Goal: Information Seeking & Learning: Learn about a topic

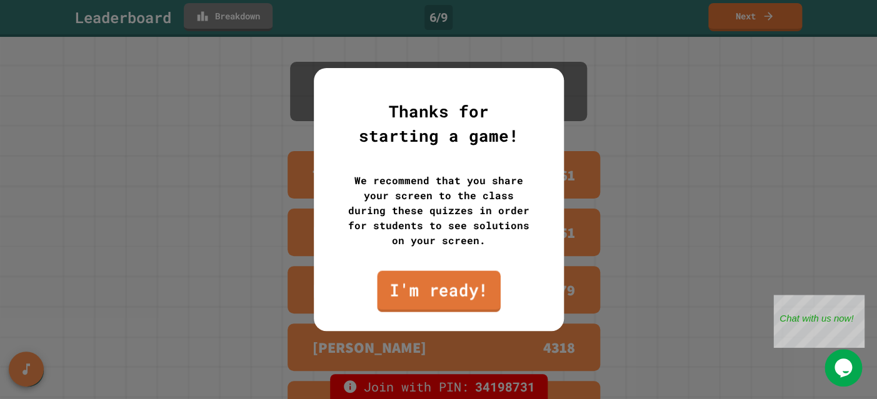
click at [469, 296] on link "I'm ready!" at bounding box center [438, 291] width 123 height 41
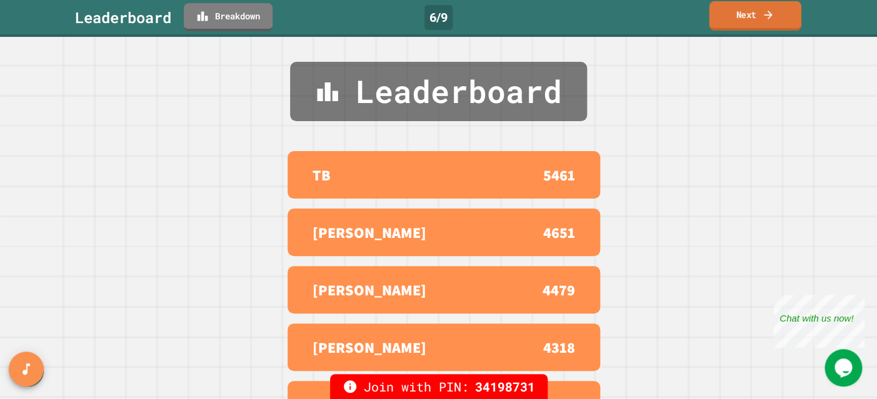
click at [775, 17] on link "Next" at bounding box center [754, 15] width 92 height 29
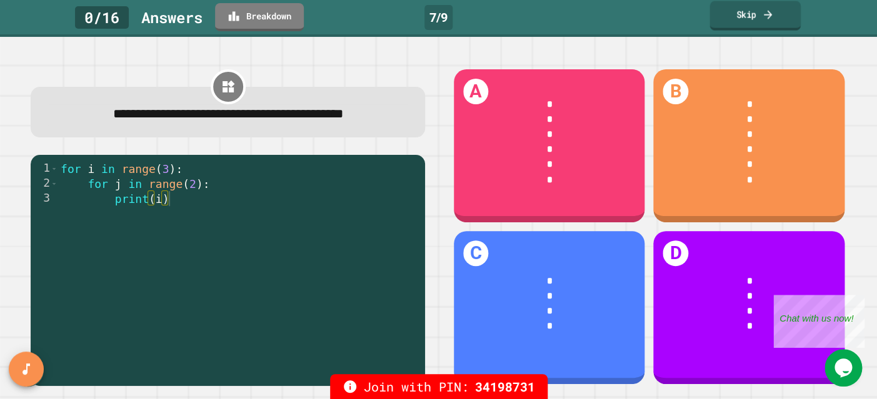
click at [755, 18] on link "Skip" at bounding box center [754, 15] width 91 height 29
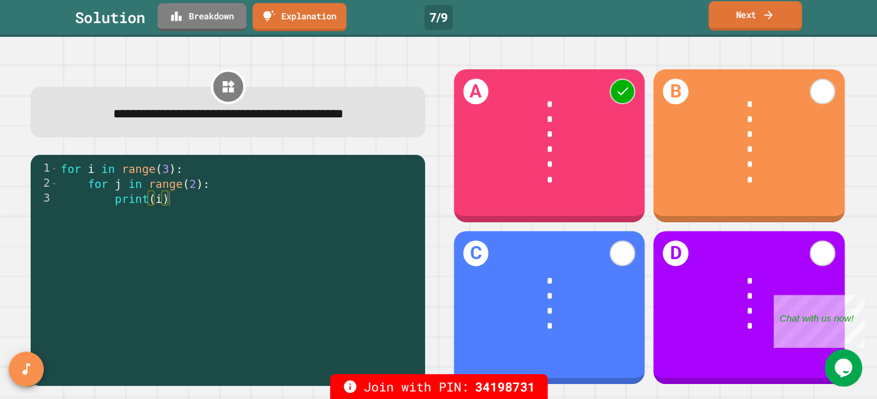
click at [755, 18] on link "Next" at bounding box center [754, 15] width 93 height 29
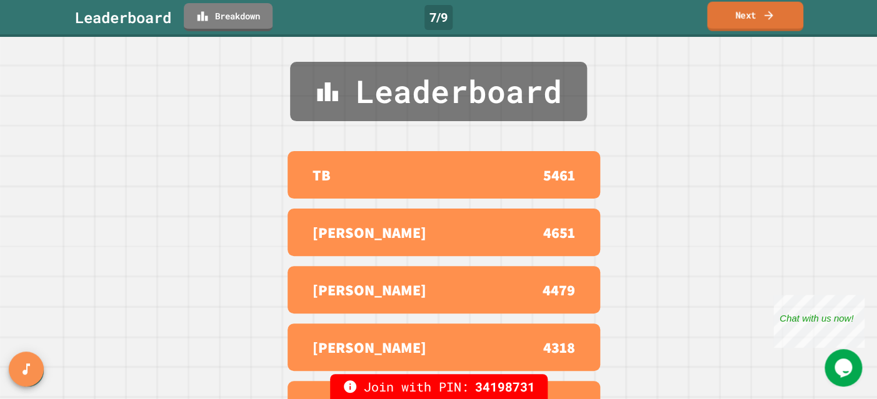
click at [755, 18] on link "Next" at bounding box center [755, 16] width 96 height 29
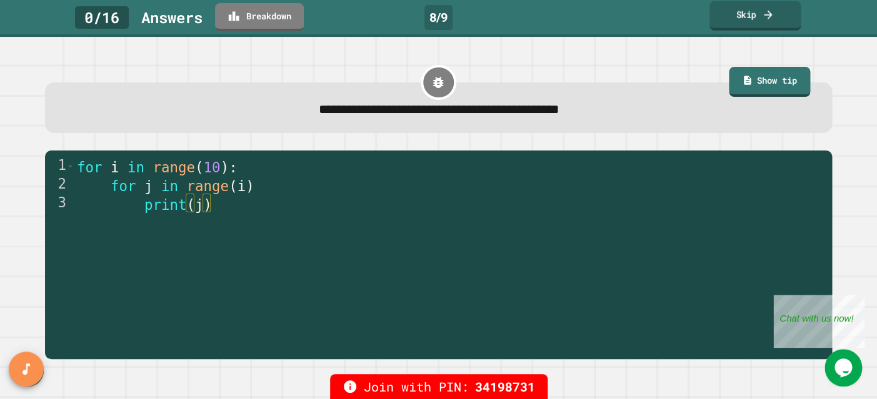
click at [755, 19] on link "Skip" at bounding box center [755, 15] width 92 height 29
click at [755, 19] on div "Skip" at bounding box center [755, 16] width 44 height 14
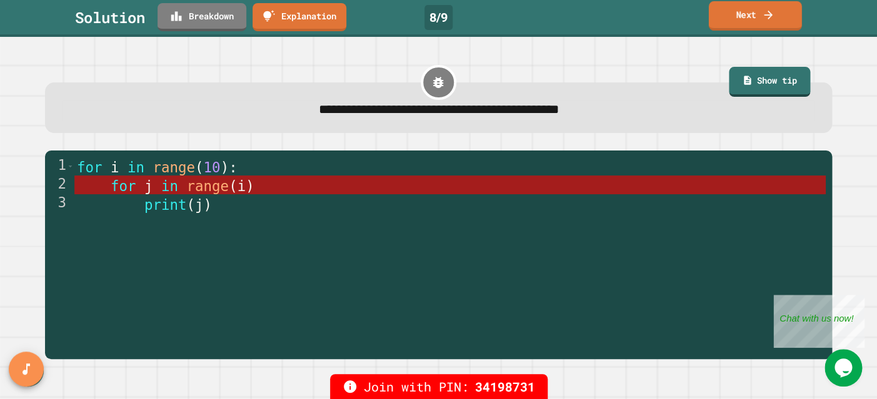
click at [755, 19] on link "Next" at bounding box center [754, 15] width 93 height 29
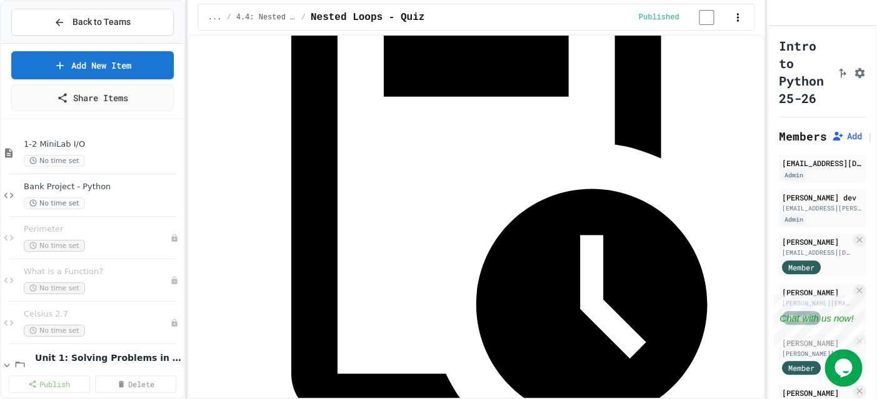
scroll to position [327, 0]
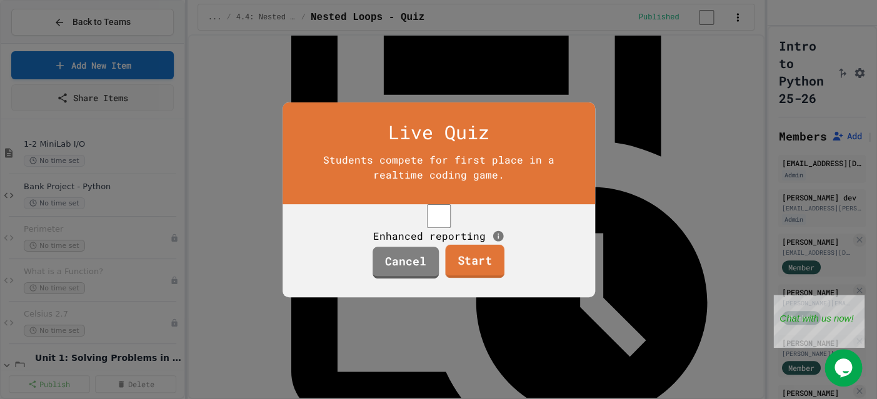
click at [476, 278] on link "Start" at bounding box center [474, 261] width 59 height 34
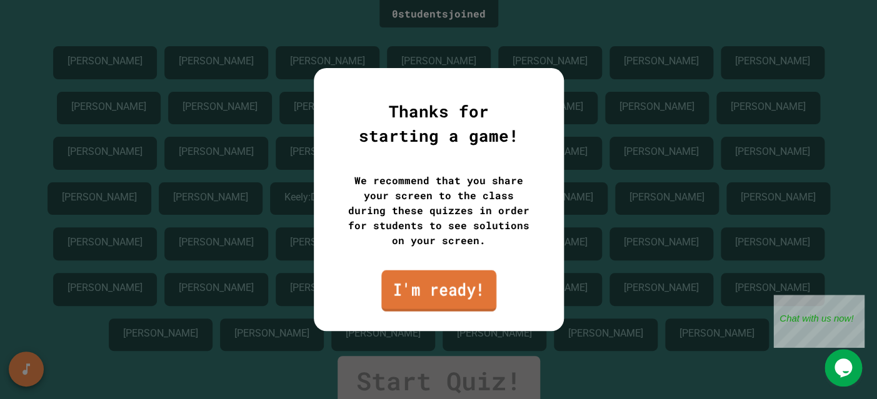
click at [423, 297] on link "I'm ready!" at bounding box center [438, 291] width 115 height 41
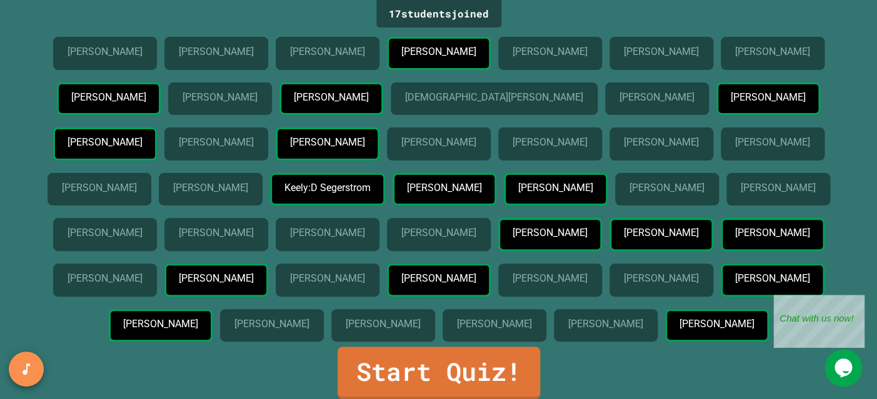
scroll to position [174, 0]
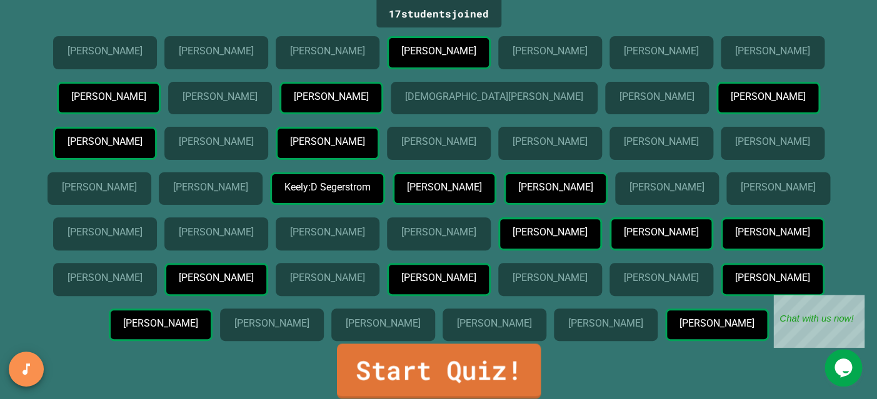
click at [429, 363] on link "Start Quiz!" at bounding box center [438, 371] width 204 height 55
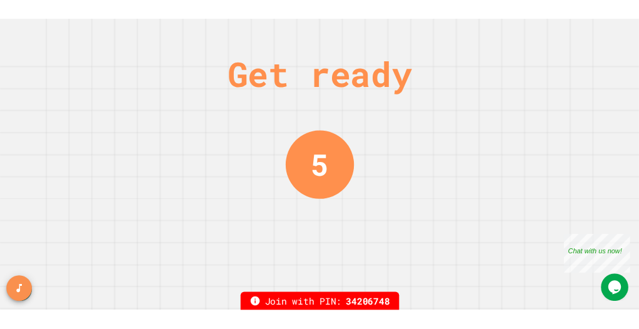
scroll to position [0, 0]
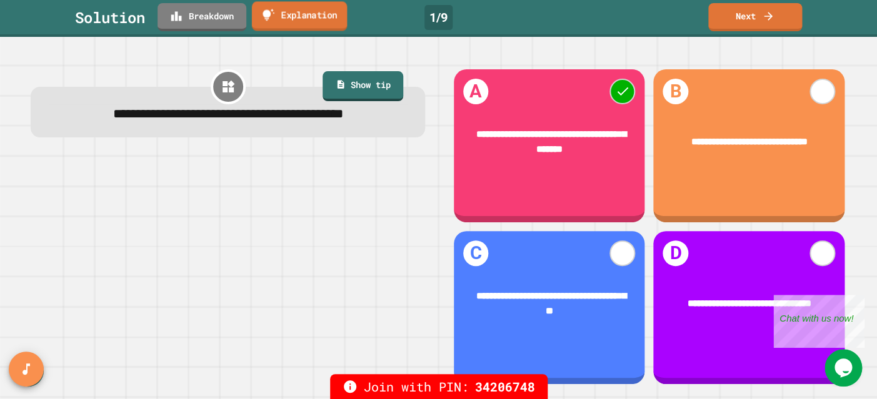
click at [303, 22] on link "Explanation" at bounding box center [300, 15] width 96 height 29
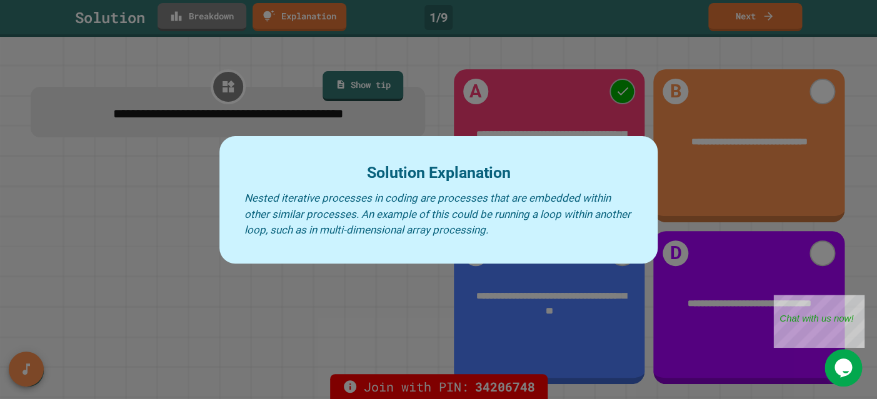
click at [573, 109] on div at bounding box center [438, 199] width 877 height 399
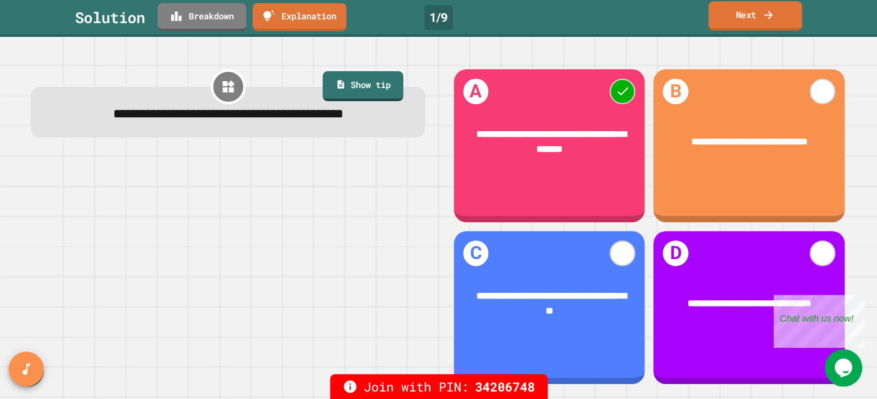
click at [760, 14] on link "Next" at bounding box center [755, 15] width 94 height 29
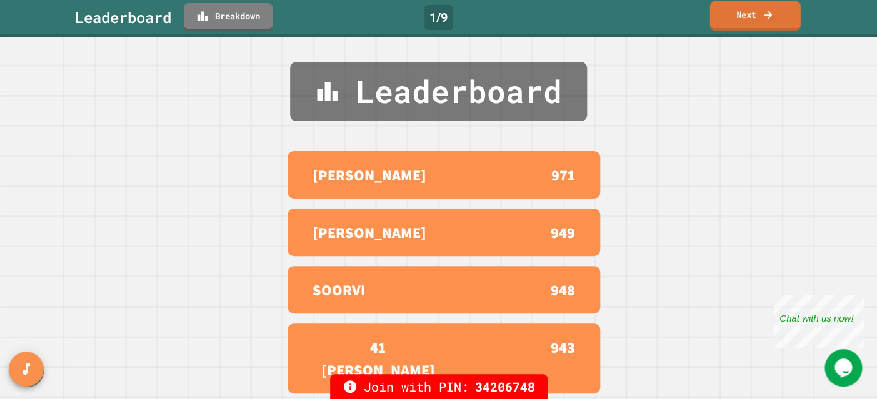
click at [747, 19] on link "Next" at bounding box center [754, 15] width 91 height 29
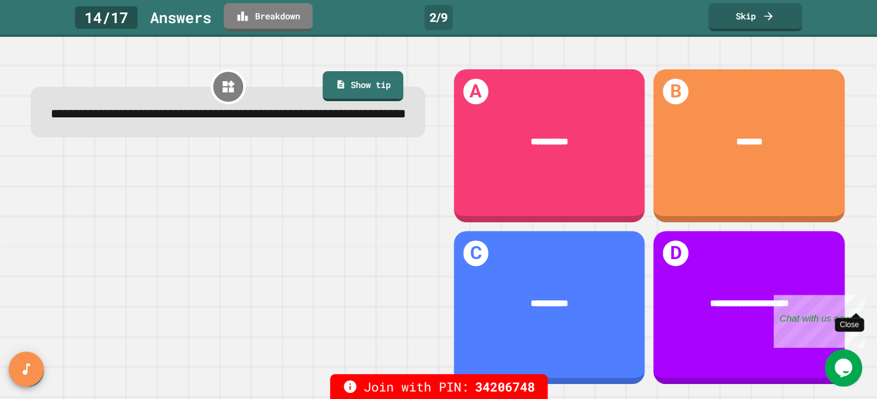
click at [860, 297] on div "Close" at bounding box center [855, 303] width 16 height 16
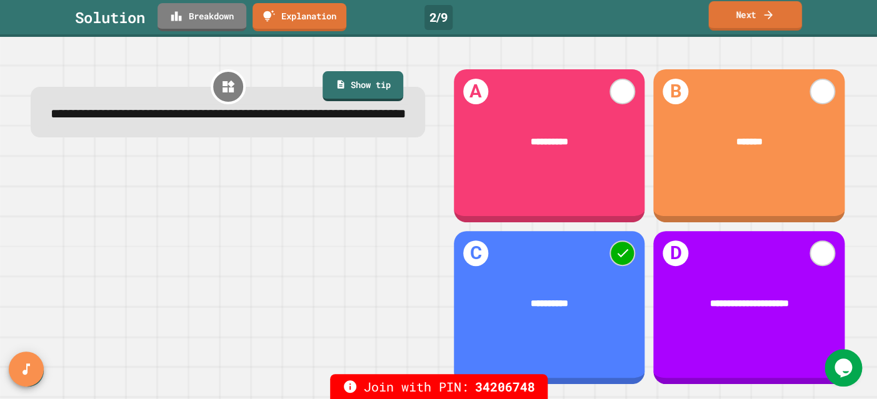
click at [717, 22] on link "Next" at bounding box center [754, 15] width 93 height 29
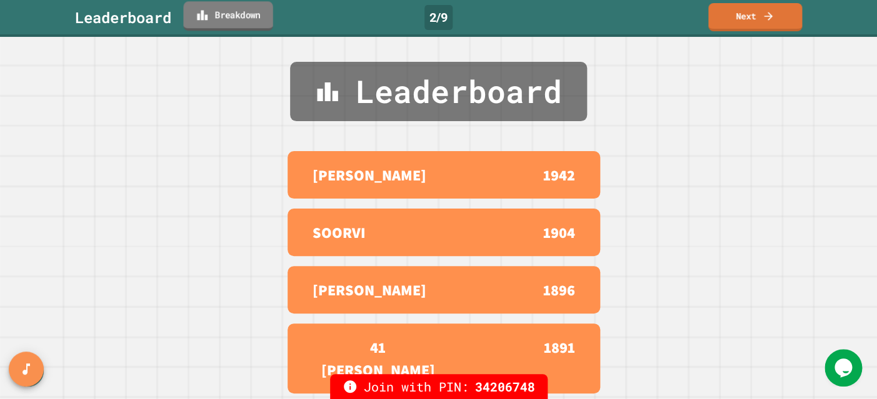
click at [239, 24] on link "Breakdown" at bounding box center [227, 15] width 89 height 29
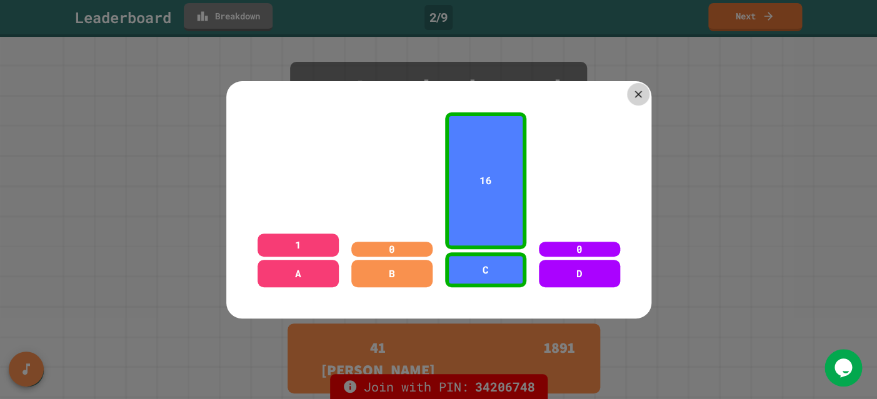
click at [645, 99] on div at bounding box center [638, 94] width 22 height 22
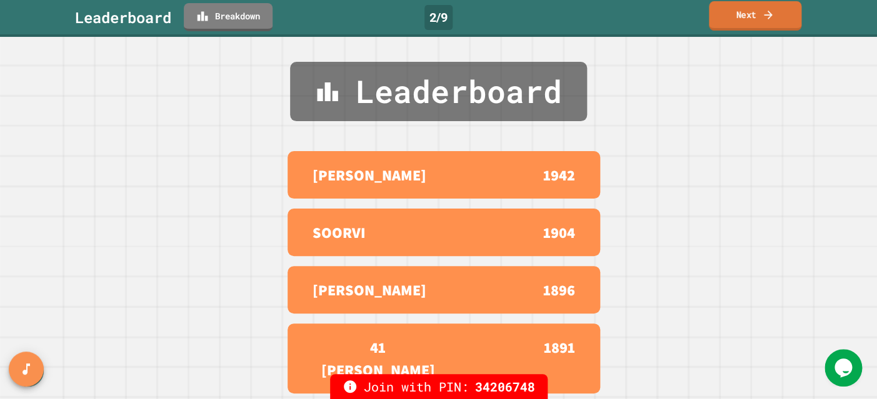
click at [723, 23] on link "Next" at bounding box center [754, 15] width 92 height 29
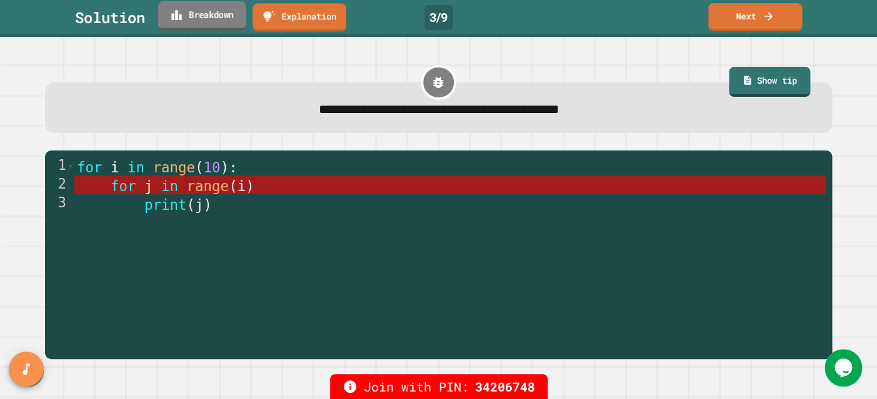
click at [213, 22] on link "Breakdown" at bounding box center [202, 15] width 88 height 29
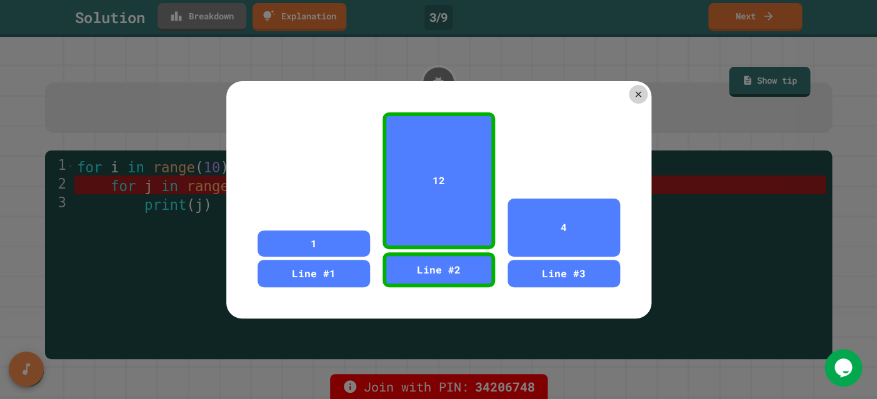
click at [756, 14] on div at bounding box center [438, 199] width 877 height 399
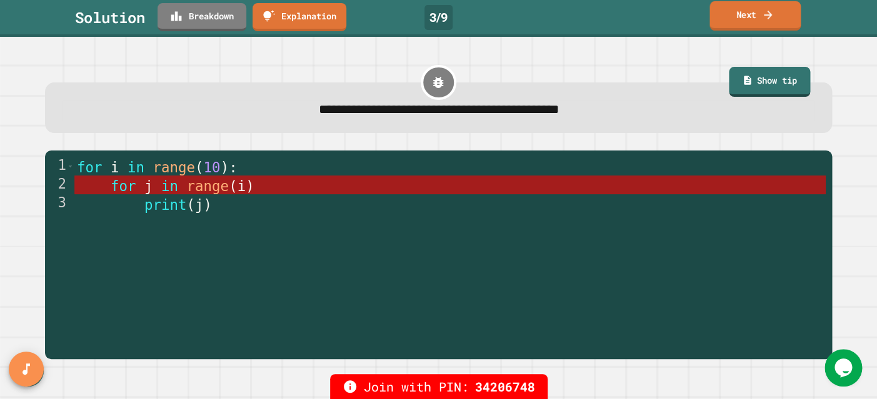
click at [756, 14] on link "Next" at bounding box center [754, 15] width 91 height 29
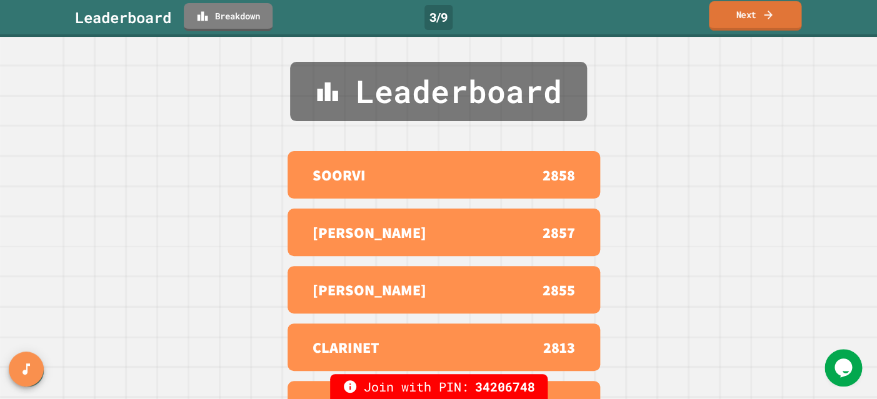
click at [756, 14] on link "Next" at bounding box center [754, 15] width 92 height 29
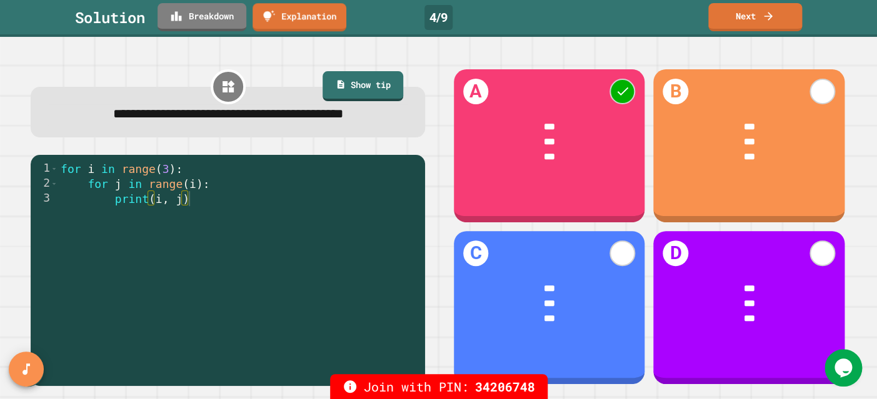
click at [309, 26] on link "Explanation" at bounding box center [299, 17] width 94 height 28
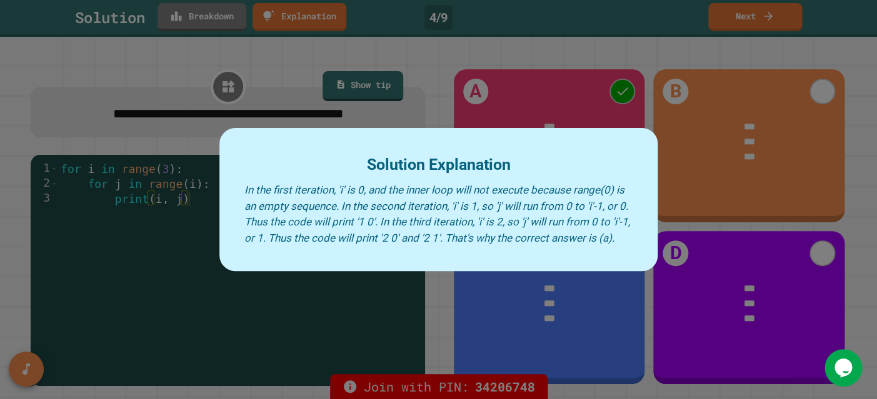
click at [504, 51] on div at bounding box center [438, 199] width 877 height 399
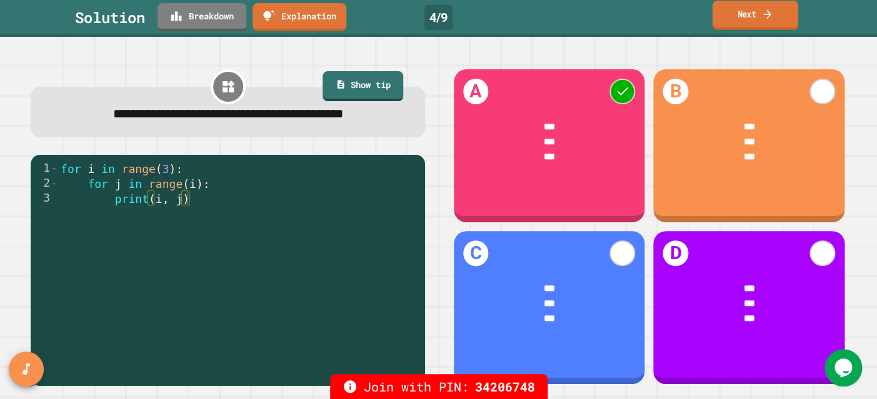
click at [748, 23] on link "Next" at bounding box center [755, 15] width 86 height 29
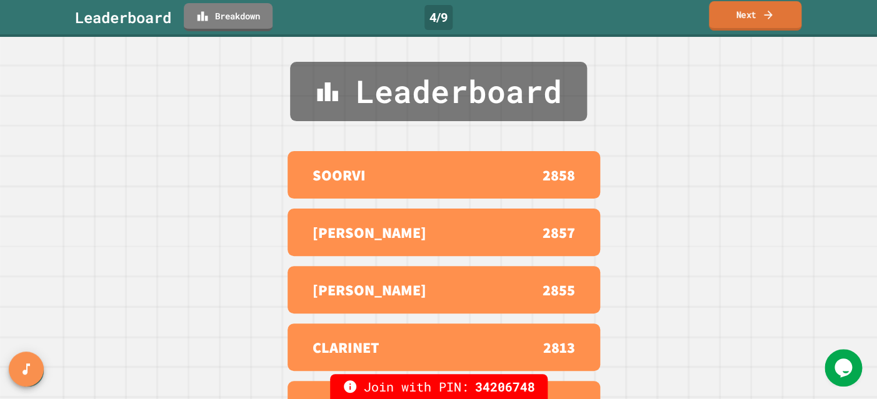
click at [763, 17] on icon at bounding box center [768, 14] width 12 height 13
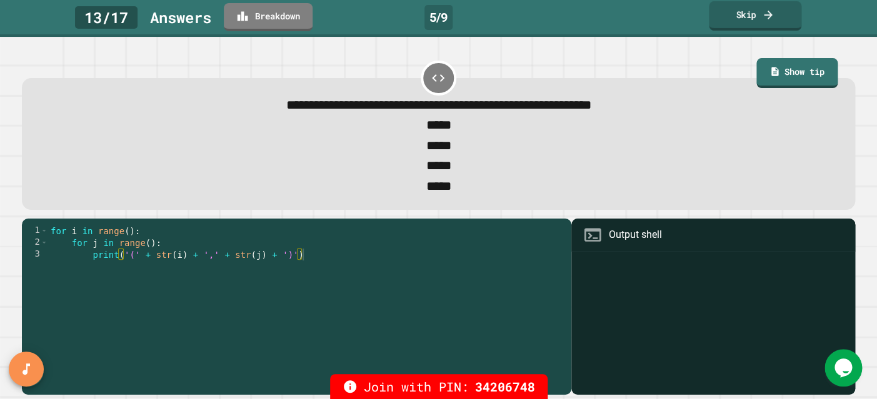
click at [768, 14] on icon at bounding box center [767, 14] width 8 height 9
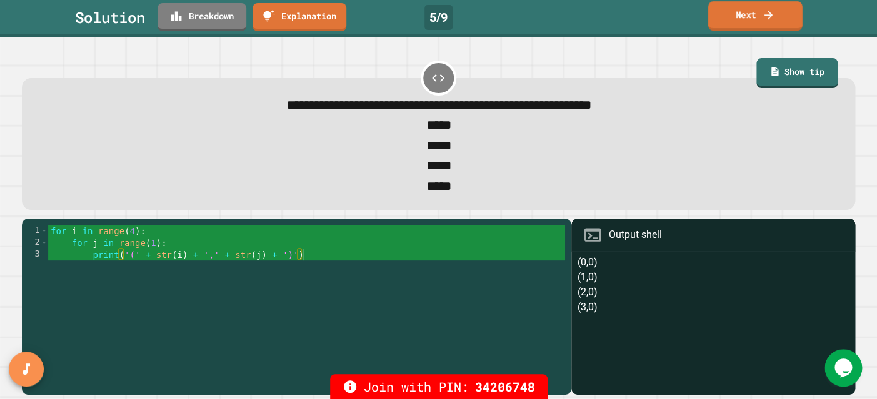
click at [758, 14] on link "Next" at bounding box center [755, 15] width 94 height 29
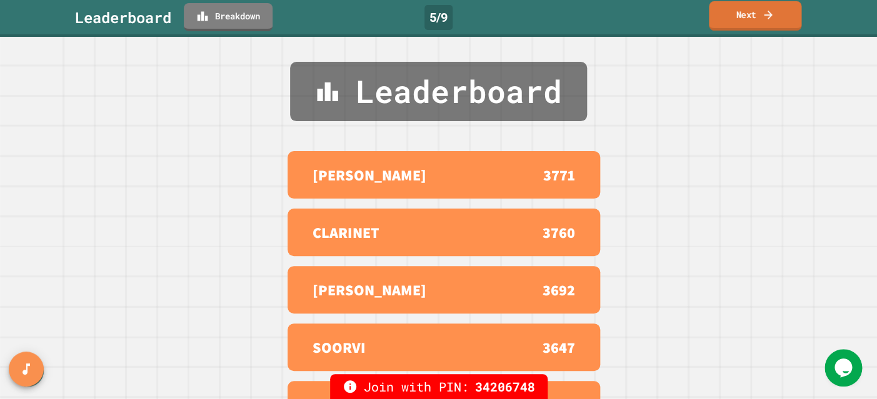
click at [756, 15] on link "Next" at bounding box center [754, 15] width 92 height 29
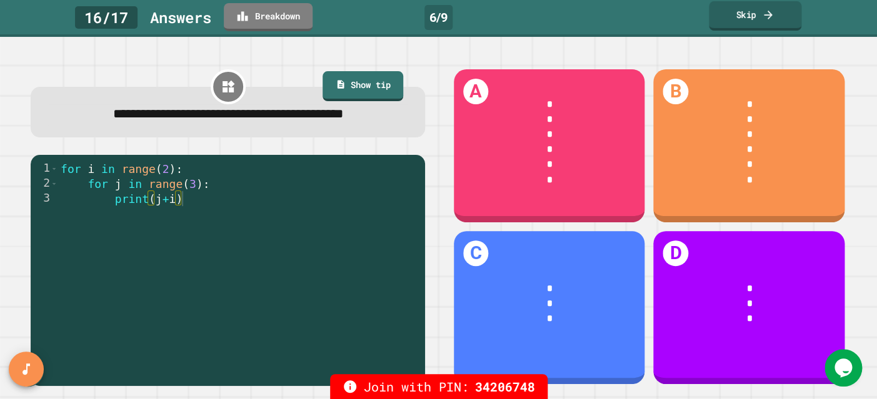
click at [770, 14] on icon at bounding box center [768, 14] width 12 height 13
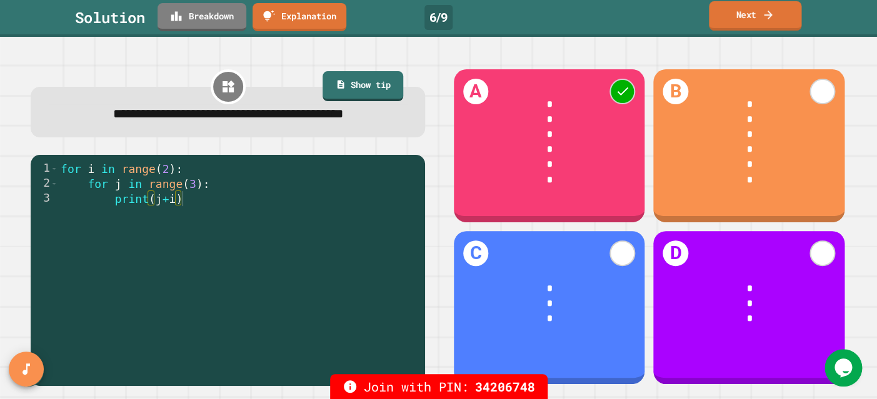
click at [748, 14] on link "Next" at bounding box center [754, 15] width 92 height 29
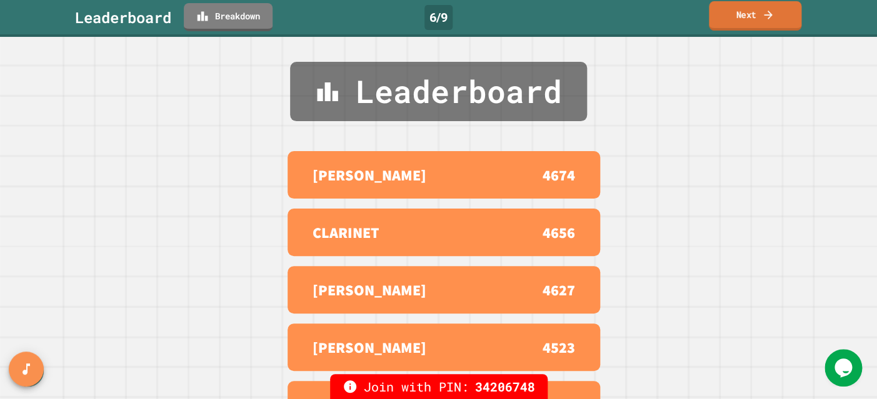
click at [748, 14] on link "Next" at bounding box center [754, 15] width 92 height 29
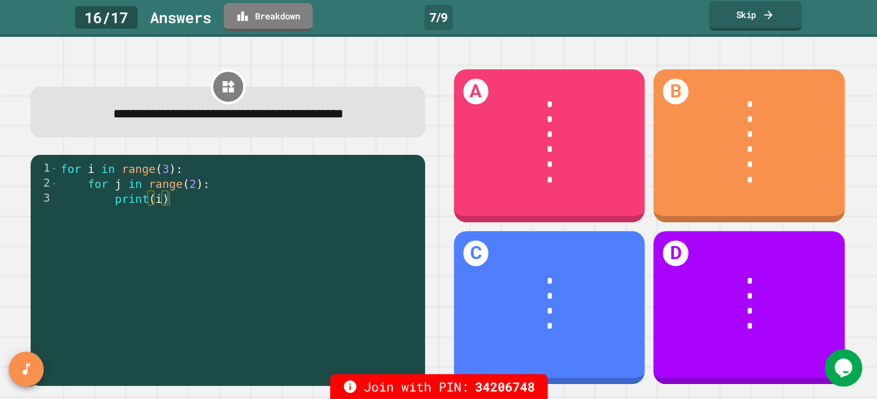
click at [748, 14] on link "Skip" at bounding box center [754, 15] width 92 height 29
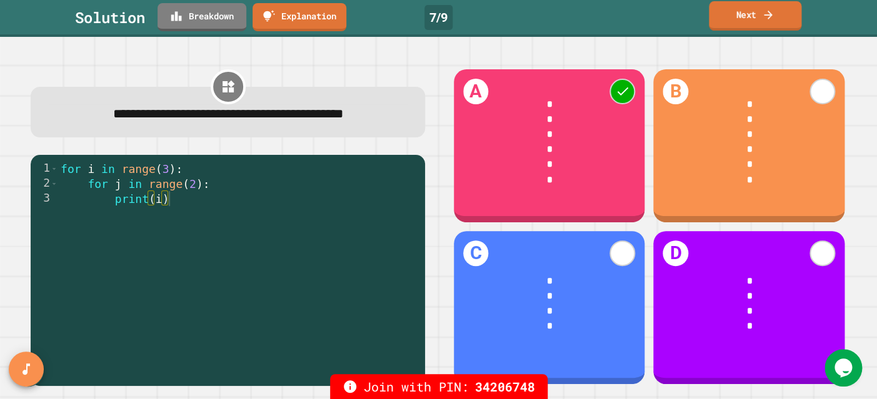
click at [748, 14] on link "Next" at bounding box center [754, 15] width 92 height 29
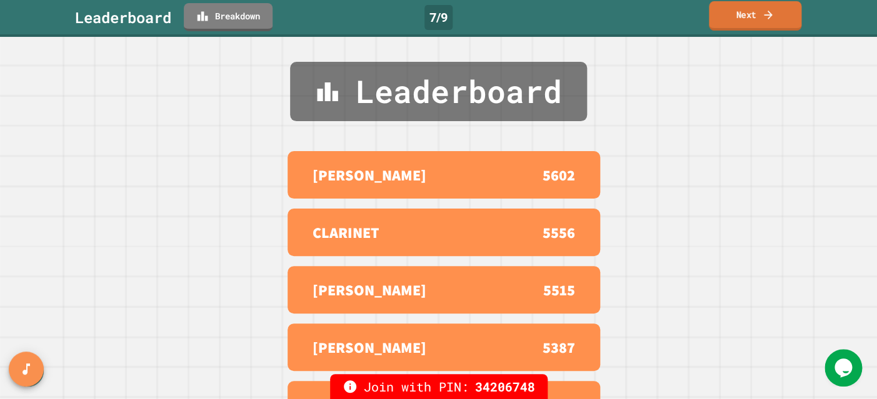
click at [748, 14] on link "Next" at bounding box center [754, 15] width 92 height 29
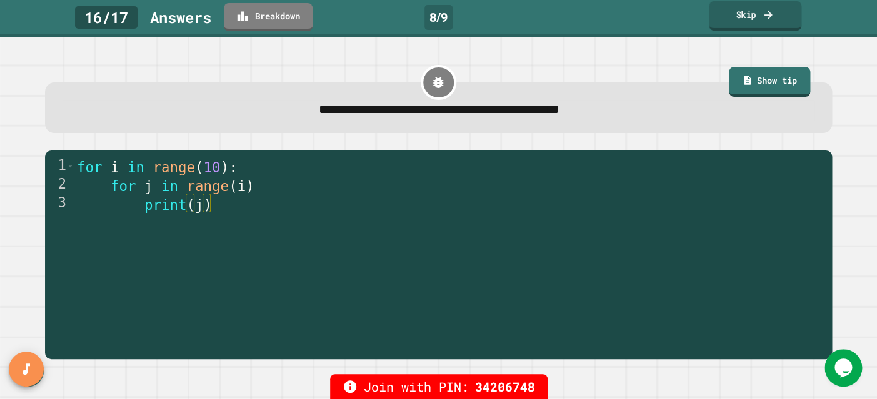
click at [748, 14] on link "Skip" at bounding box center [754, 15] width 92 height 29
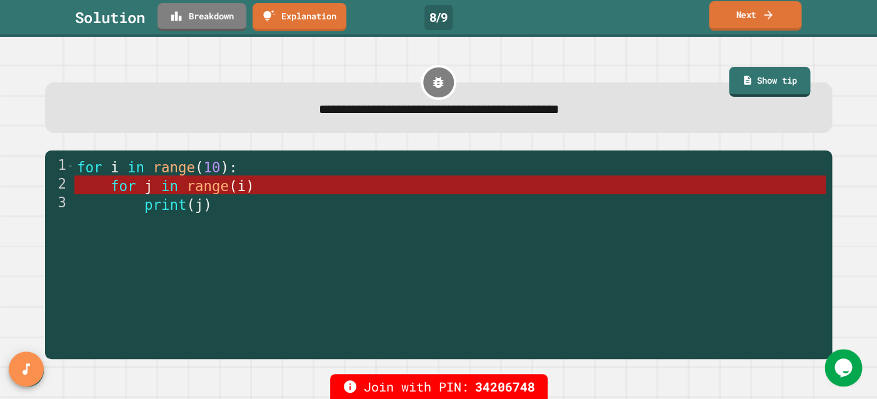
click at [748, 14] on link "Next" at bounding box center [754, 15] width 92 height 29
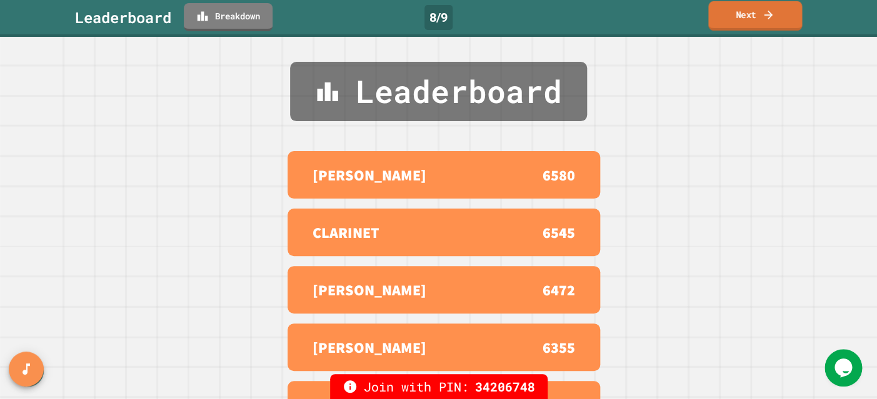
click at [748, 14] on link "Next" at bounding box center [755, 15] width 94 height 29
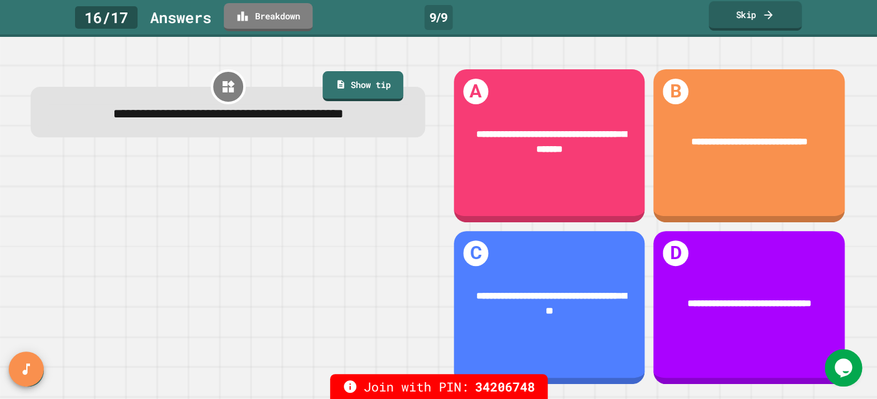
click at [759, 20] on link "Skip" at bounding box center [754, 15] width 93 height 29
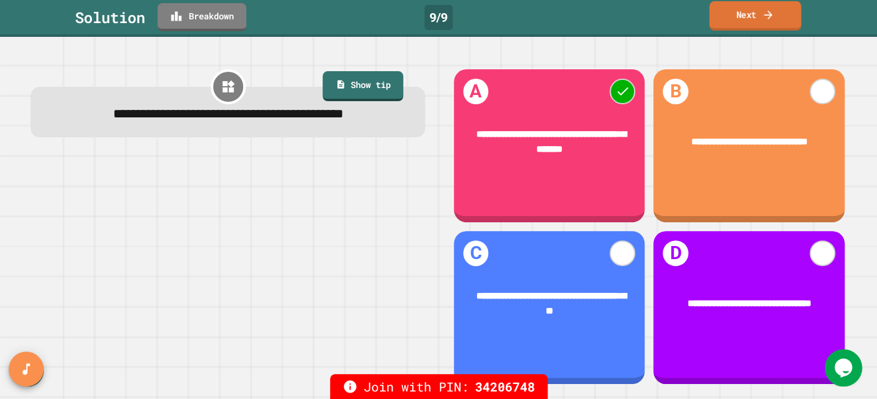
click at [757, 13] on link "Next" at bounding box center [755, 15] width 92 height 29
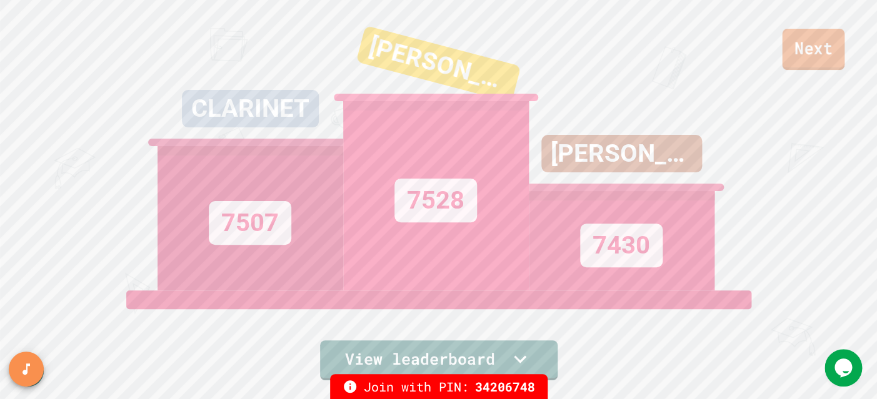
click at [804, 61] on link "Next" at bounding box center [813, 49] width 62 height 41
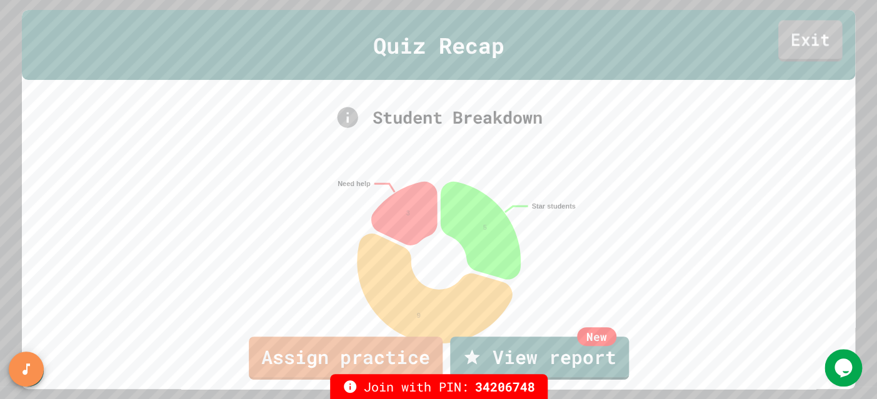
click at [809, 43] on link "Exit" at bounding box center [810, 40] width 64 height 41
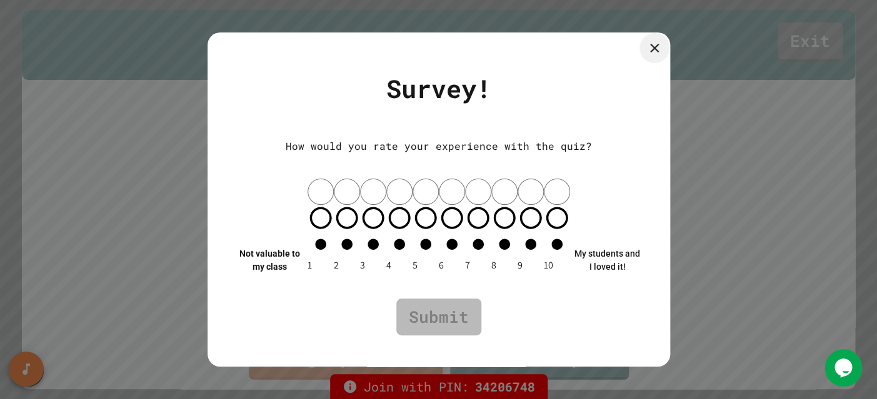
click at [655, 56] on icon at bounding box center [654, 48] width 15 height 15
